Goal: Register for event/course

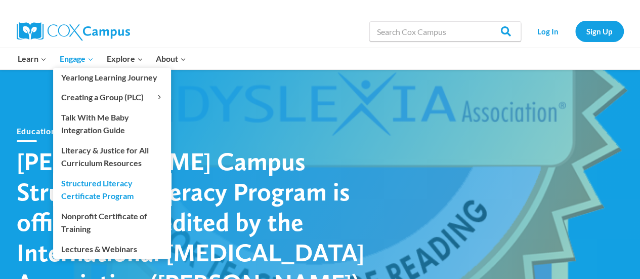
click at [121, 185] on link "Structured Literacy Certificate Program" at bounding box center [112, 189] width 118 height 32
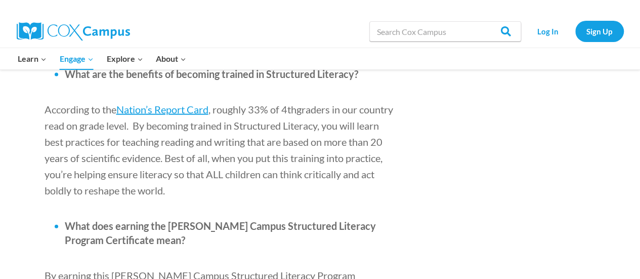
scroll to position [1122, 0]
click at [543, 28] on link "Log In" at bounding box center [548, 31] width 44 height 21
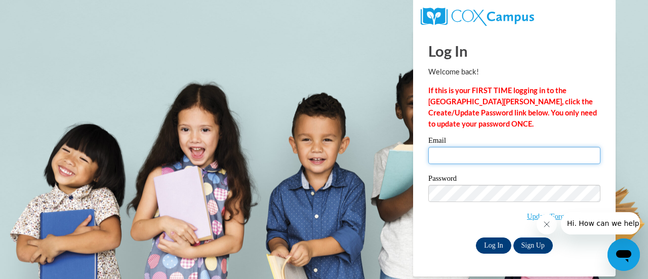
type input "tricia.klemp@rusd.org"
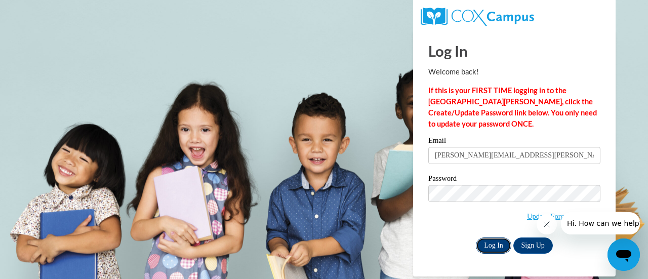
click at [486, 247] on input "Log In" at bounding box center [493, 245] width 35 height 16
click at [491, 241] on input "Log In" at bounding box center [493, 245] width 35 height 16
click at [498, 246] on input "Log In" at bounding box center [493, 245] width 35 height 16
click at [547, 225] on icon "Close message from company" at bounding box center [546, 224] width 5 height 5
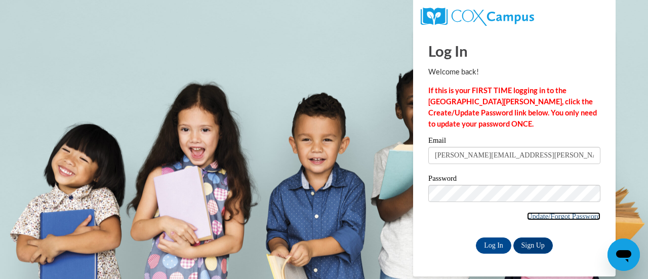
click at [570, 218] on link "Update/Forgot Password" at bounding box center [563, 216] width 73 height 8
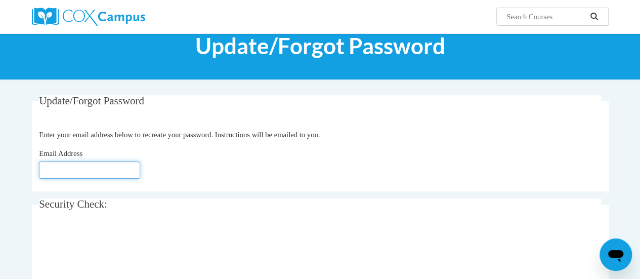
click at [120, 169] on input "Email Address" at bounding box center [89, 169] width 101 height 17
type input "tricia.klemp@rusd.org"
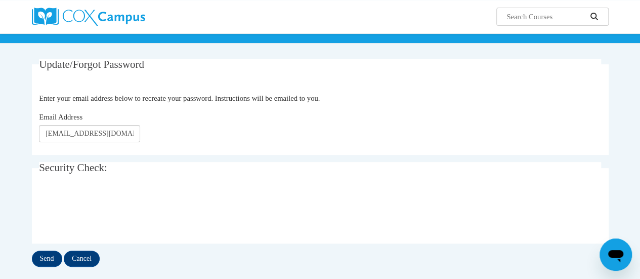
scroll to position [72, 0]
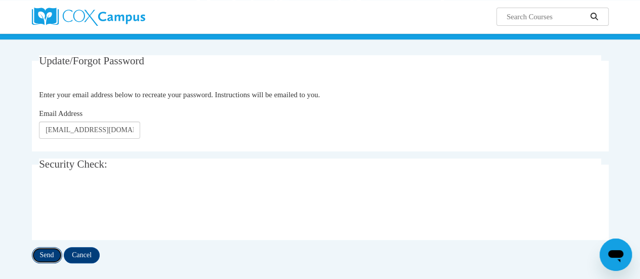
click at [51, 257] on input "Send" at bounding box center [47, 255] width 30 height 16
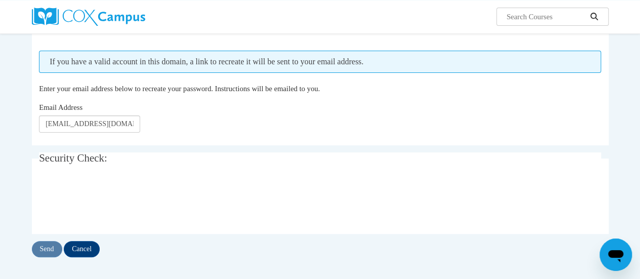
scroll to position [106, 0]
click at [43, 250] on input "Send" at bounding box center [47, 248] width 30 height 16
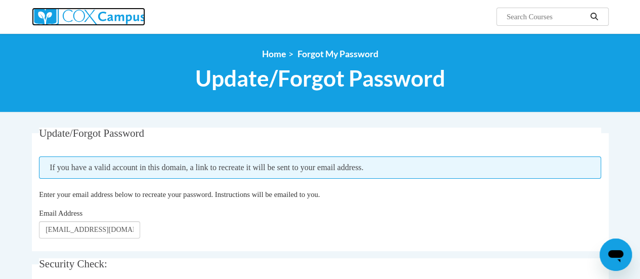
click at [111, 20] on img at bounding box center [88, 17] width 113 height 18
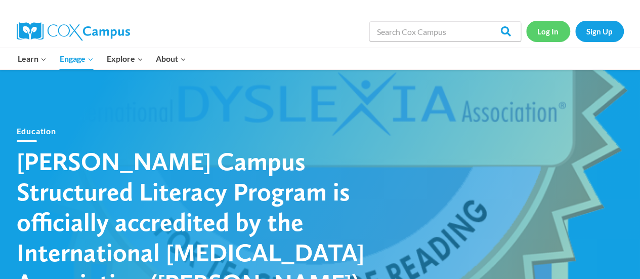
click at [554, 31] on link "Log In" at bounding box center [548, 31] width 44 height 21
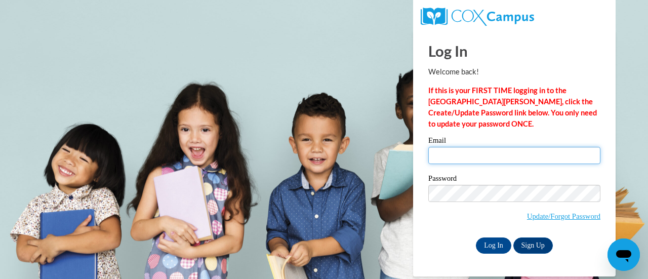
type input "tricia.klemp@rusd.org"
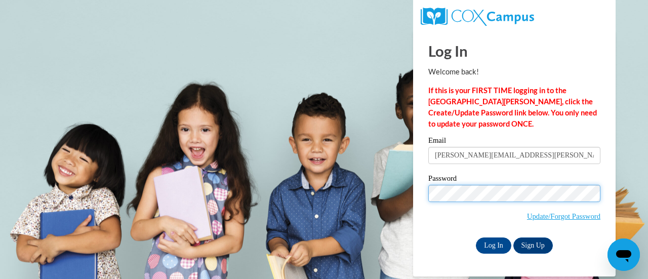
click at [476, 237] on input "Log In" at bounding box center [493, 245] width 35 height 16
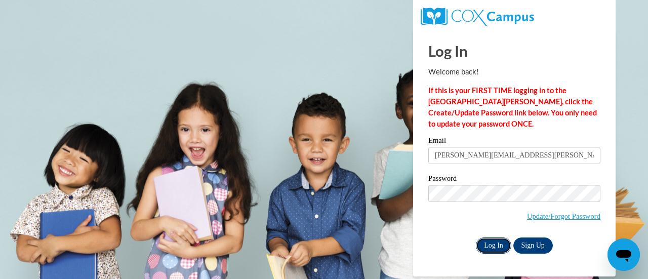
click at [491, 242] on input "Log In" at bounding box center [493, 245] width 35 height 16
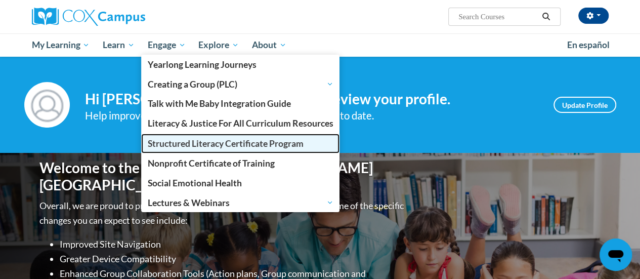
click at [210, 146] on span "Structured Literacy Certificate Program" at bounding box center [226, 143] width 156 height 11
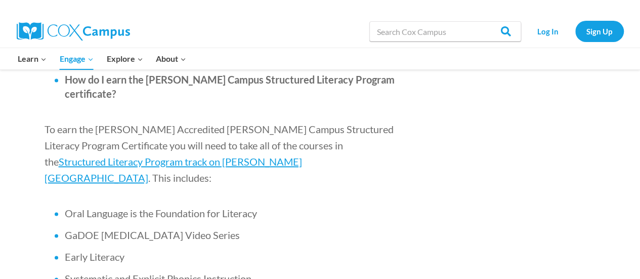
scroll to position [644, 0]
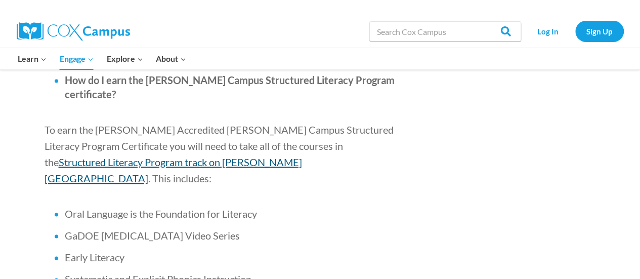
click at [302, 156] on span "Structured Literacy Program track on Cox Campus" at bounding box center [174, 170] width 258 height 28
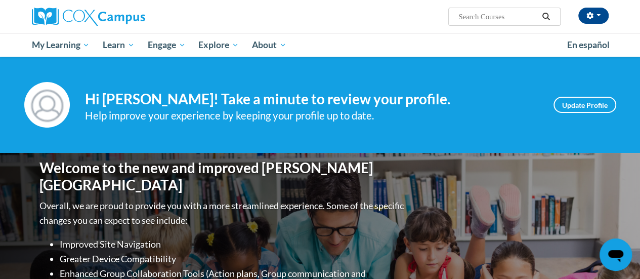
click at [475, 17] on input "Search..." at bounding box center [498, 17] width 81 height 12
type input "response to intervention"
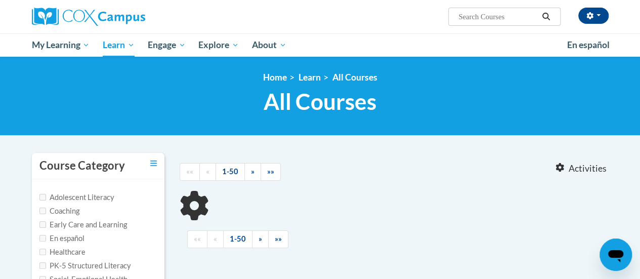
type input "response to intervention"
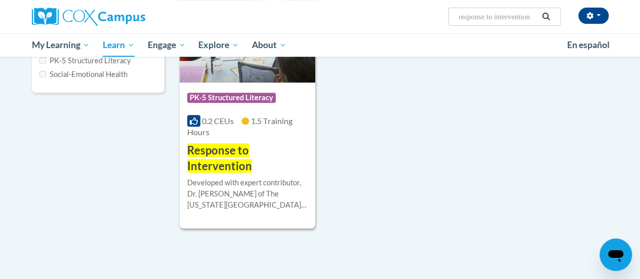
scroll to position [206, 0]
click at [243, 151] on span "Response to Intervention" at bounding box center [219, 157] width 65 height 29
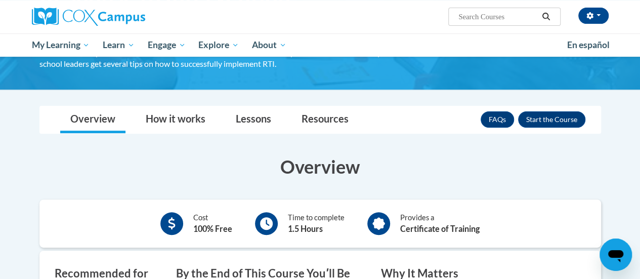
scroll to position [122, 0]
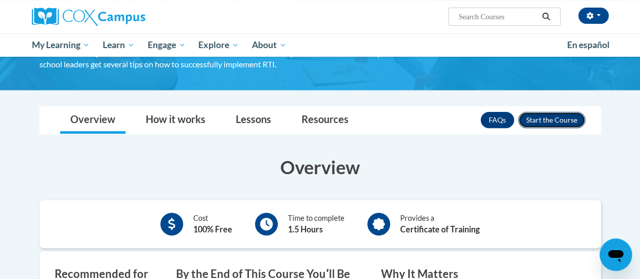
click at [561, 118] on button "Enroll" at bounding box center [551, 120] width 67 height 16
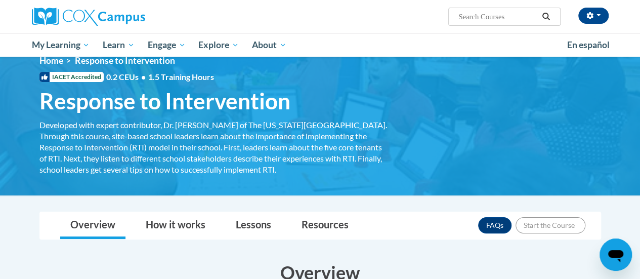
scroll to position [16, 0]
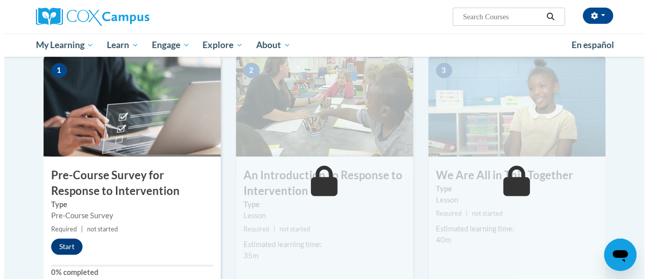
scroll to position [210, 0]
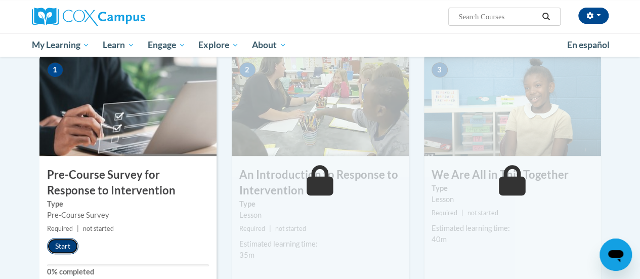
click at [59, 246] on button "Start" at bounding box center [62, 246] width 31 height 16
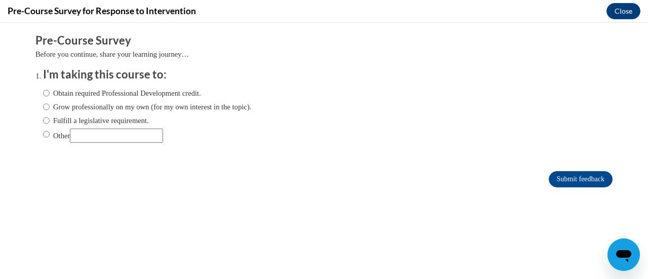
scroll to position [0, 0]
click at [43, 91] on input "Obtain required Professional Development credit." at bounding box center [46, 93] width 7 height 11
radio input "true"
click at [582, 180] on input "Submit feedback" at bounding box center [581, 179] width 64 height 16
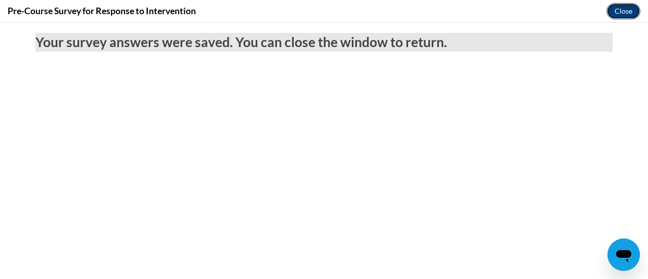
click at [630, 9] on button "Close" at bounding box center [623, 11] width 34 height 16
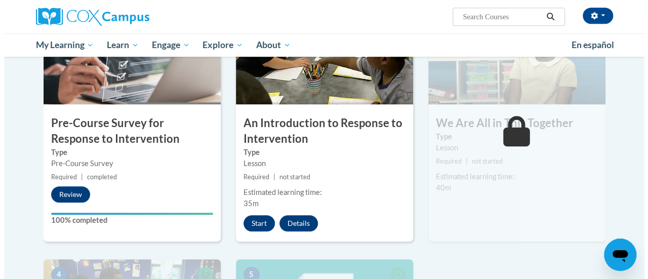
scroll to position [273, 0]
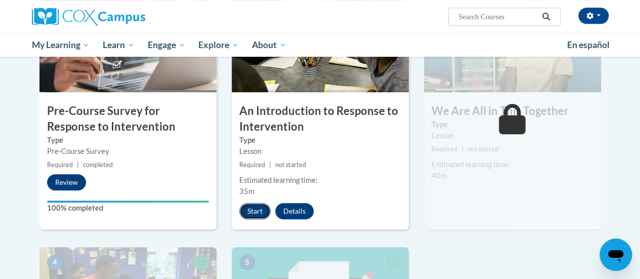
click at [255, 211] on button "Start" at bounding box center [254, 211] width 31 height 16
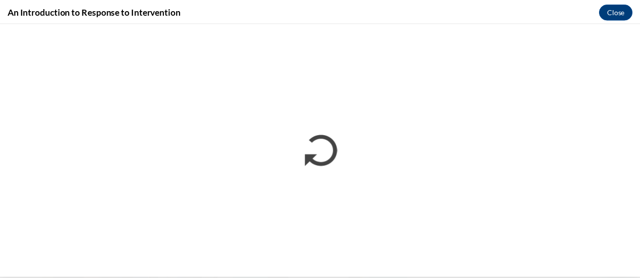
scroll to position [0, 0]
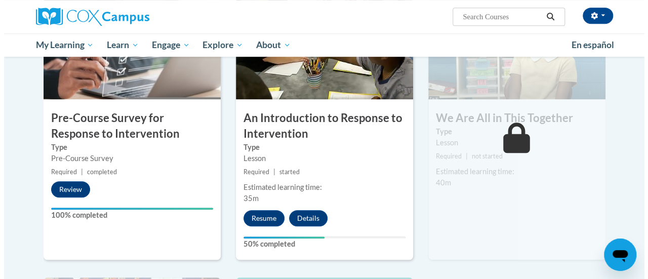
scroll to position [267, 0]
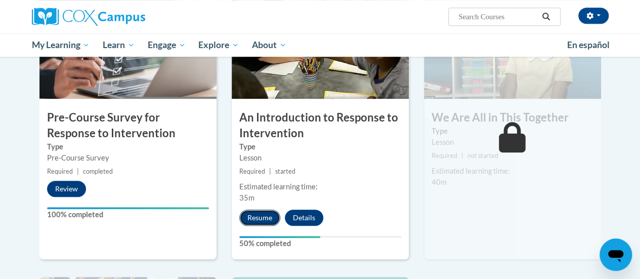
click at [267, 217] on button "Resume" at bounding box center [259, 218] width 41 height 16
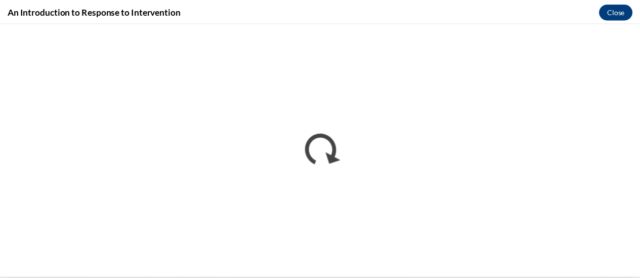
scroll to position [0, 0]
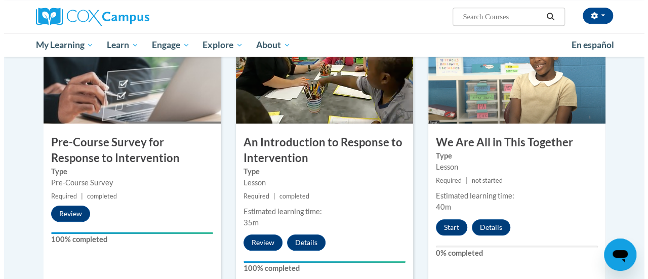
scroll to position [241, 0]
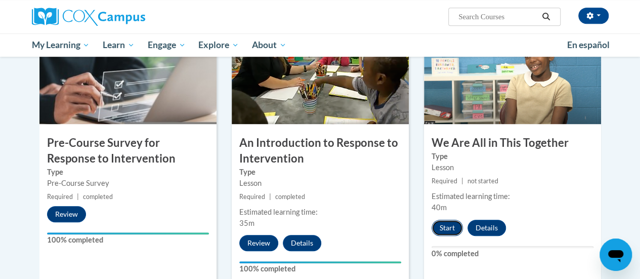
click at [444, 227] on button "Start" at bounding box center [447, 228] width 31 height 16
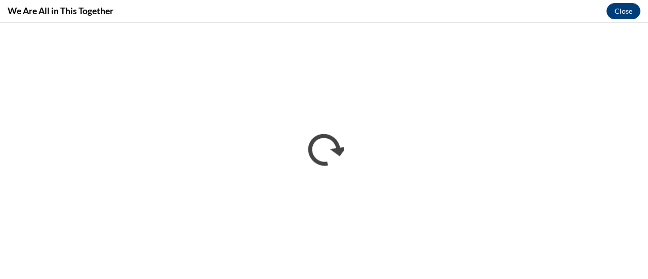
scroll to position [0, 0]
